Goal: Check status: Check status

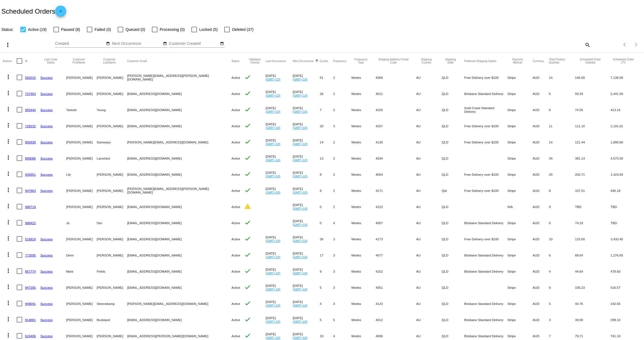
click at [29, 92] on link "727464" at bounding box center [30, 94] width 11 height 4
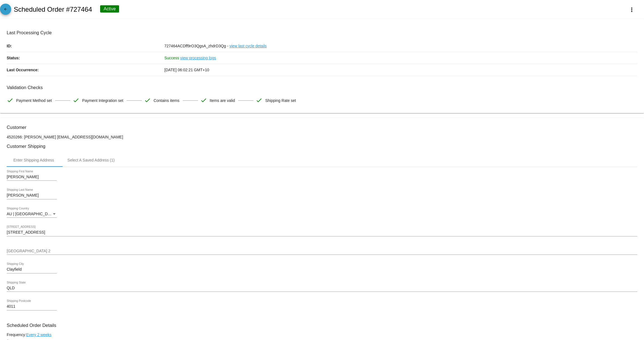
click at [2, 11] on link "arrow_back" at bounding box center [5, 9] width 11 height 11
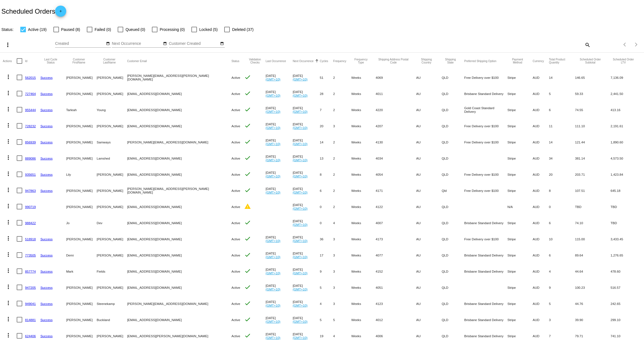
click at [28, 108] on link "955444" at bounding box center [30, 110] width 11 height 4
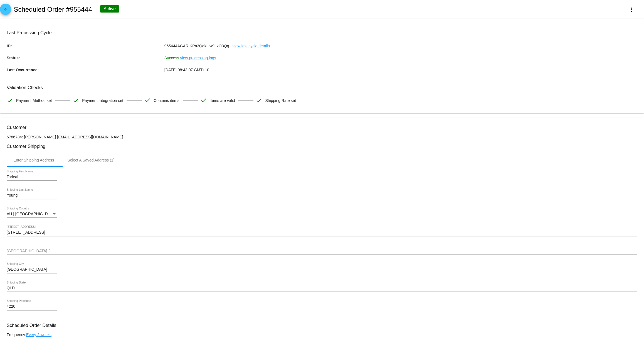
click at [7, 7] on span "arrow_back" at bounding box center [5, 11] width 7 height 14
